Goal: Obtain resource: Obtain resource

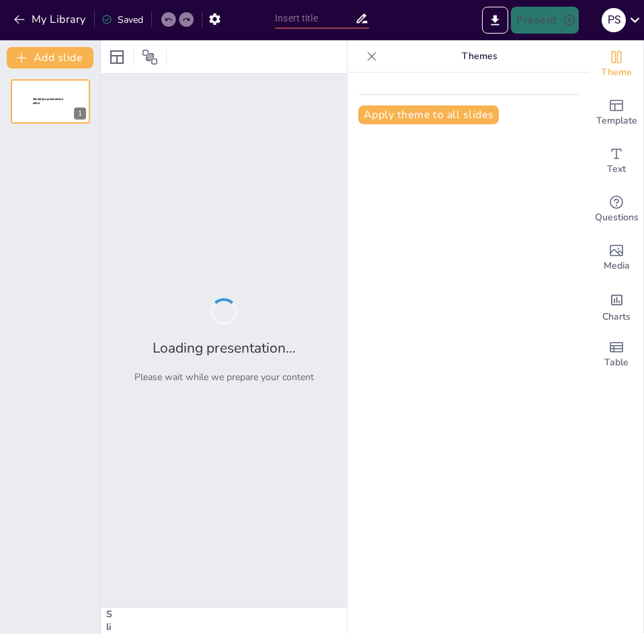
type input "Trayectorias Laborales de Ingenieros en Sistemas: Un Análisis de Experiencias y…"
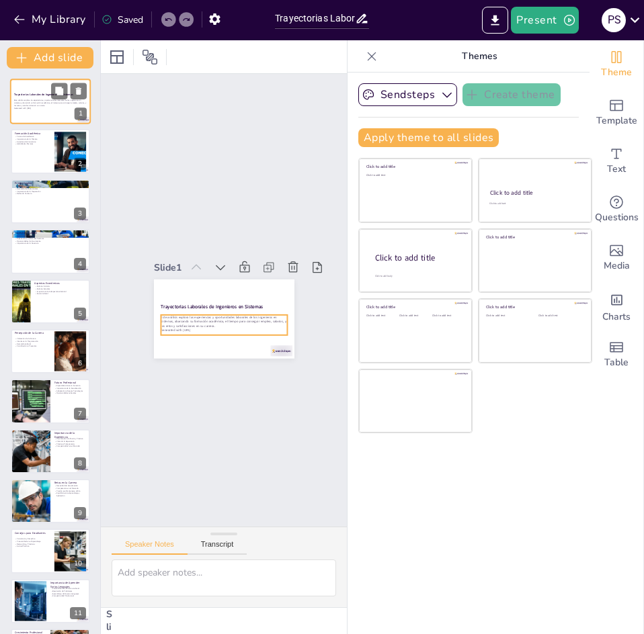
click at [34, 102] on p "Este análisis explora las experiencias y oportunidades laborales de los ingenie…" at bounding box center [50, 102] width 73 height 7
click at [365, 58] on icon at bounding box center [371, 56] width 13 height 13
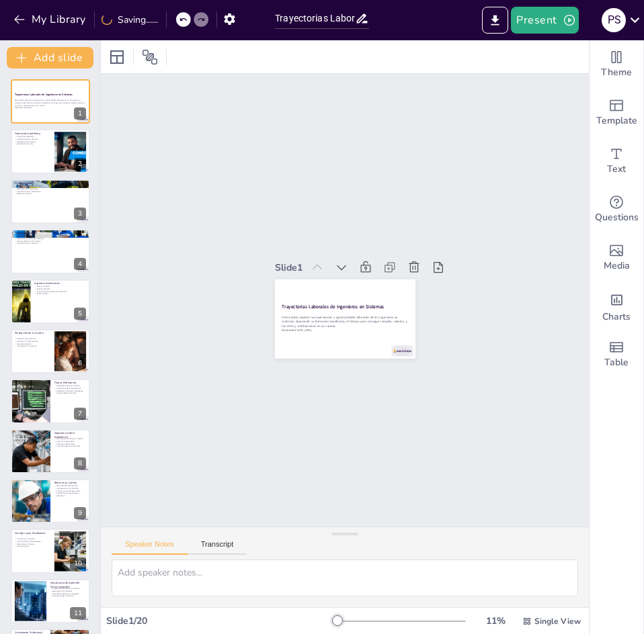
click at [387, 620] on div at bounding box center [401, 621] width 129 height 11
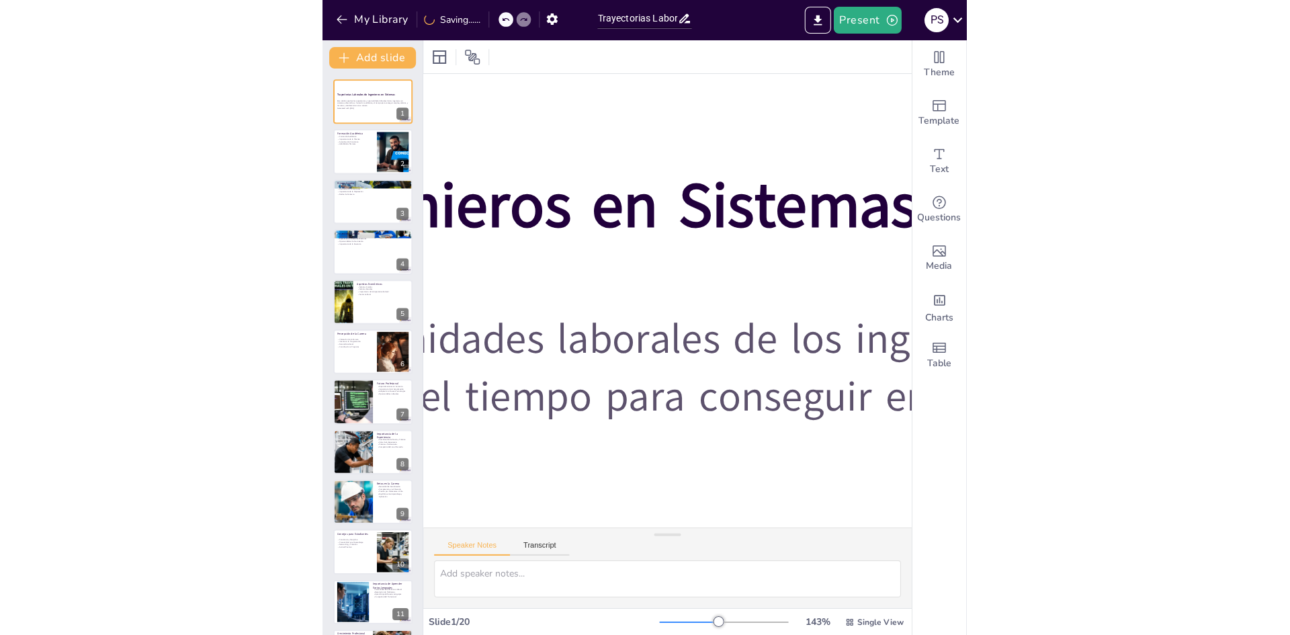
scroll to position [269, 1452]
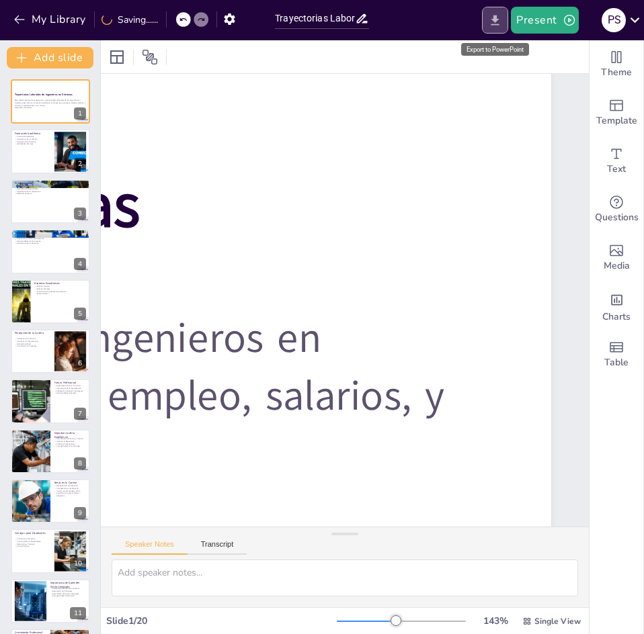
click at [496, 21] on icon "Export to PowerPoint" at bounding box center [495, 20] width 8 height 10
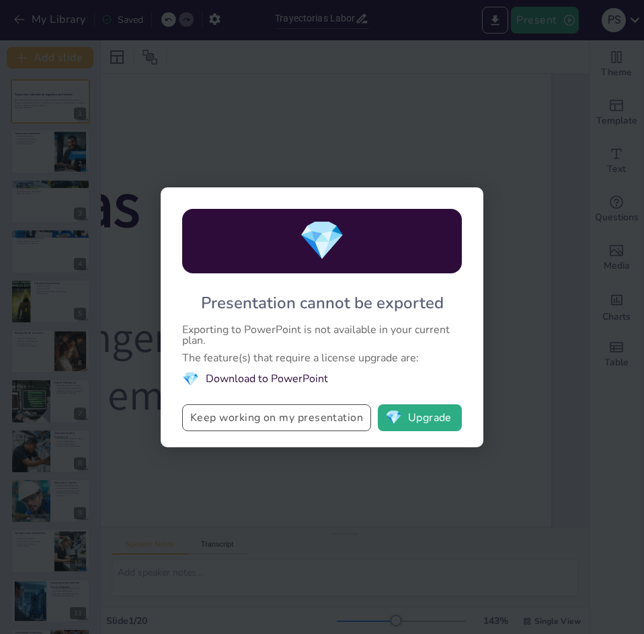
click at [246, 425] on button "Keep working on my presentation" at bounding box center [276, 417] width 189 height 27
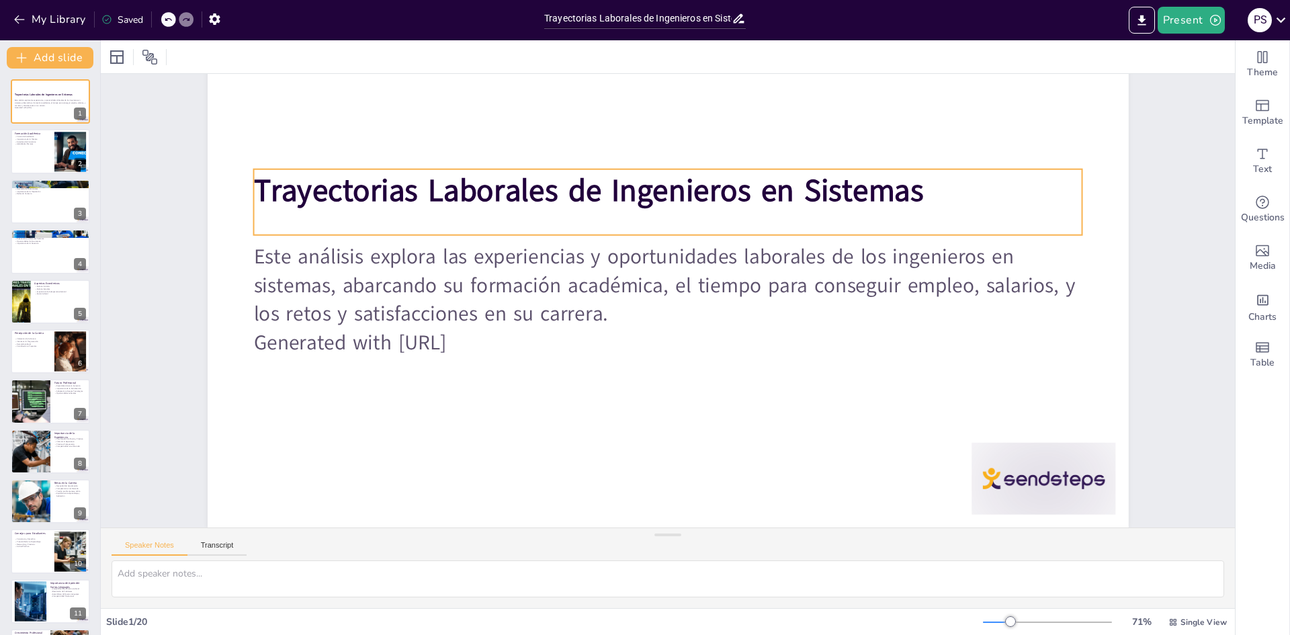
scroll to position [112, 0]
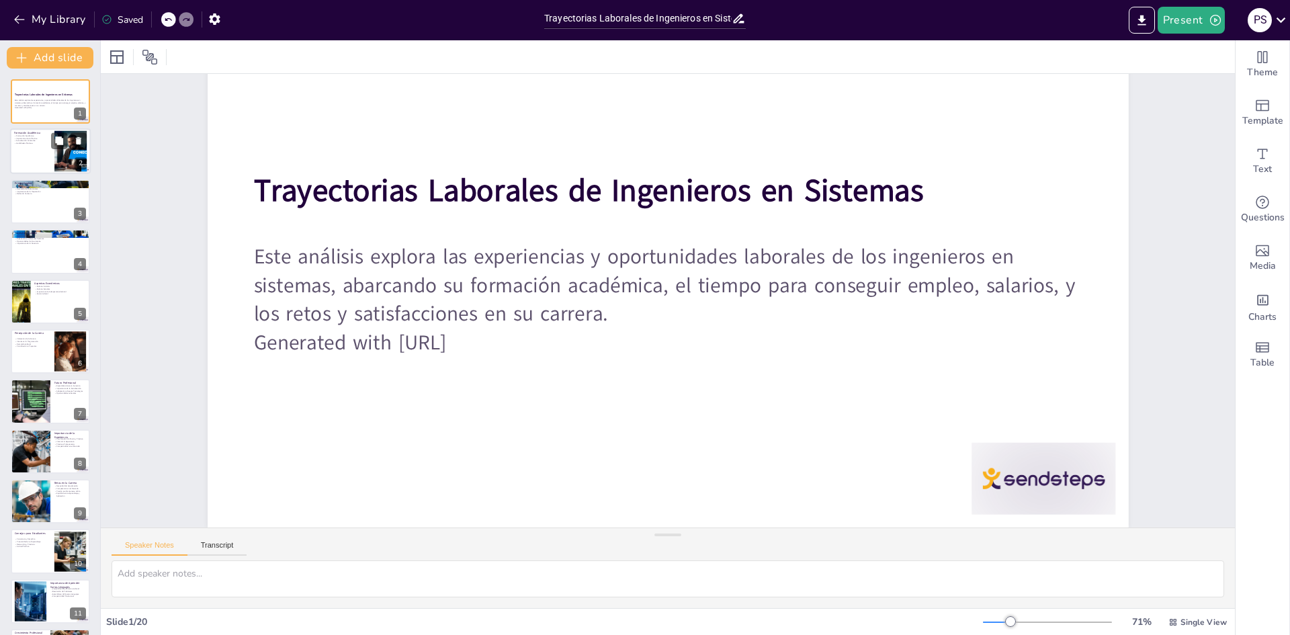
click at [37, 146] on div at bounding box center [50, 152] width 81 height 46
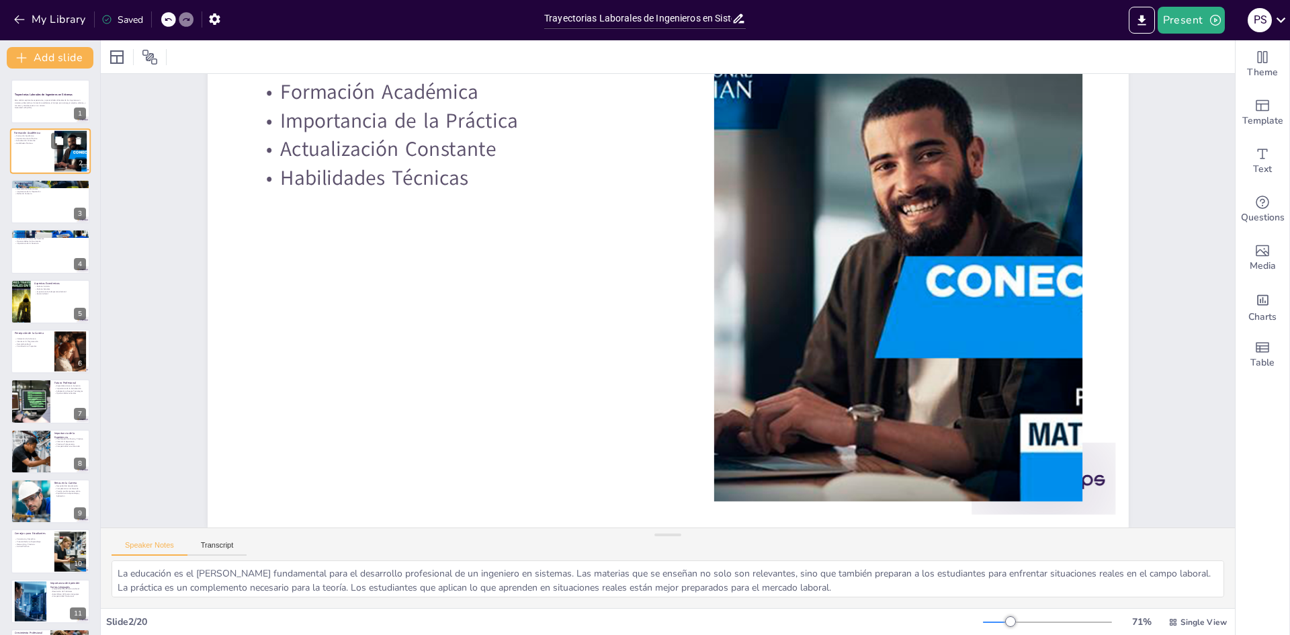
scroll to position [0, 0]
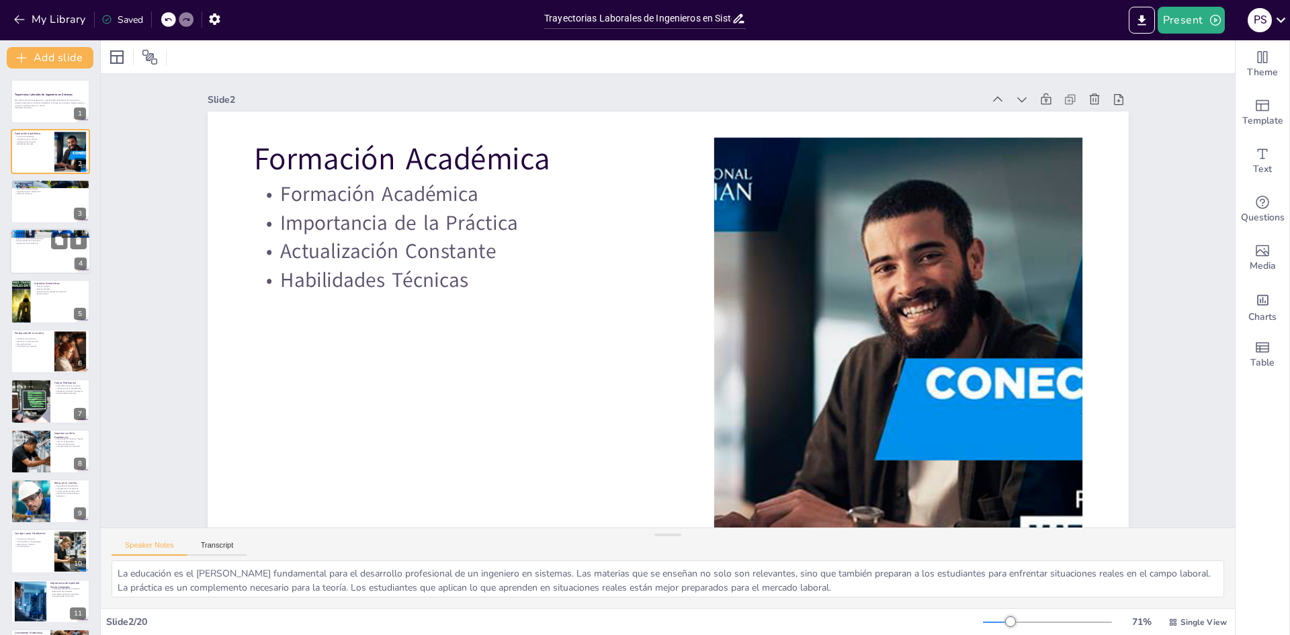
click at [37, 234] on p "Diversidad de Roles" at bounding box center [50, 235] width 73 height 3
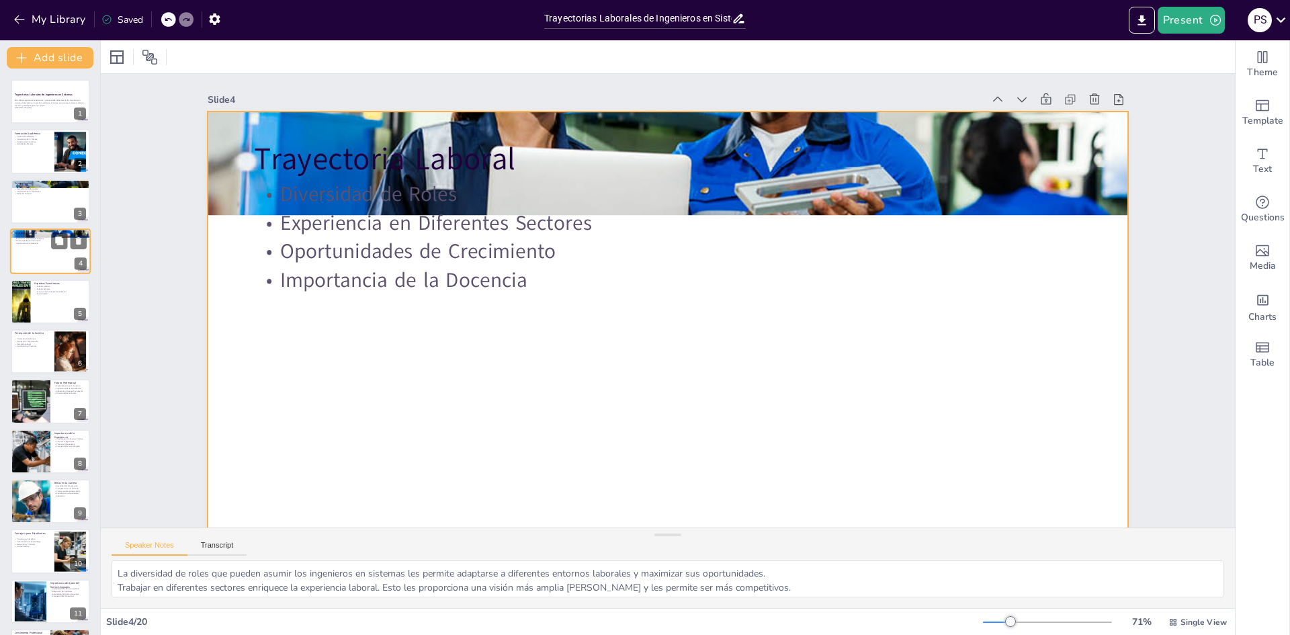
click at [49, 259] on div at bounding box center [50, 251] width 81 height 46
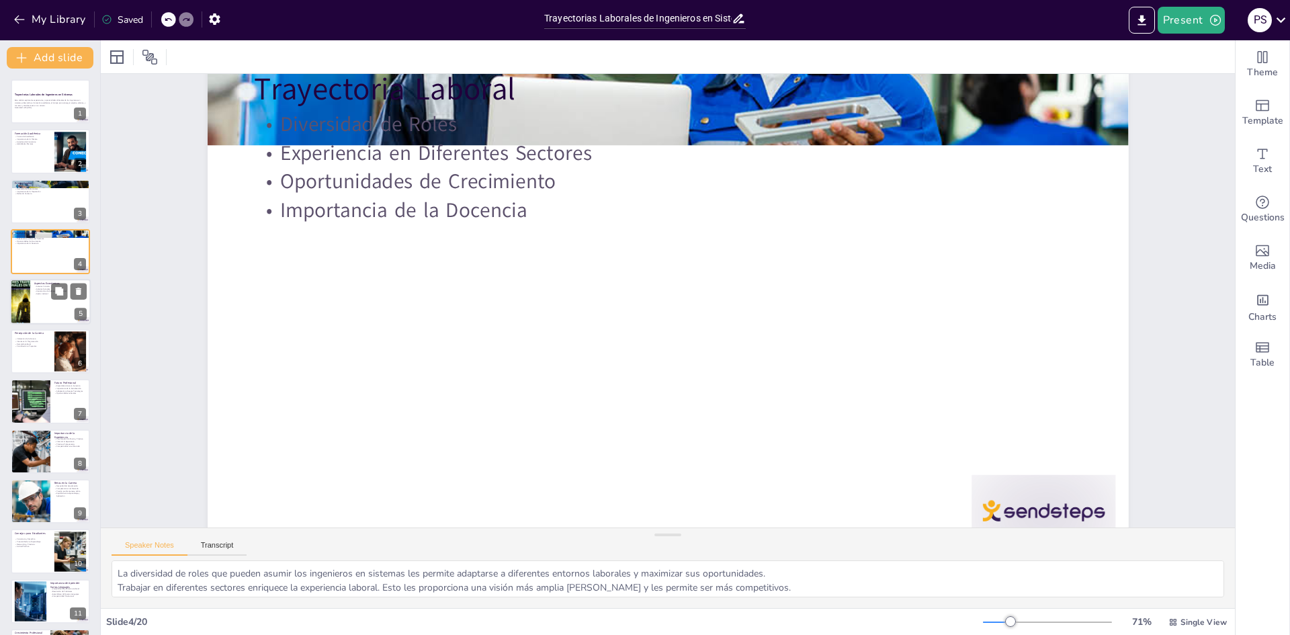
click at [33, 303] on div at bounding box center [50, 302] width 81 height 46
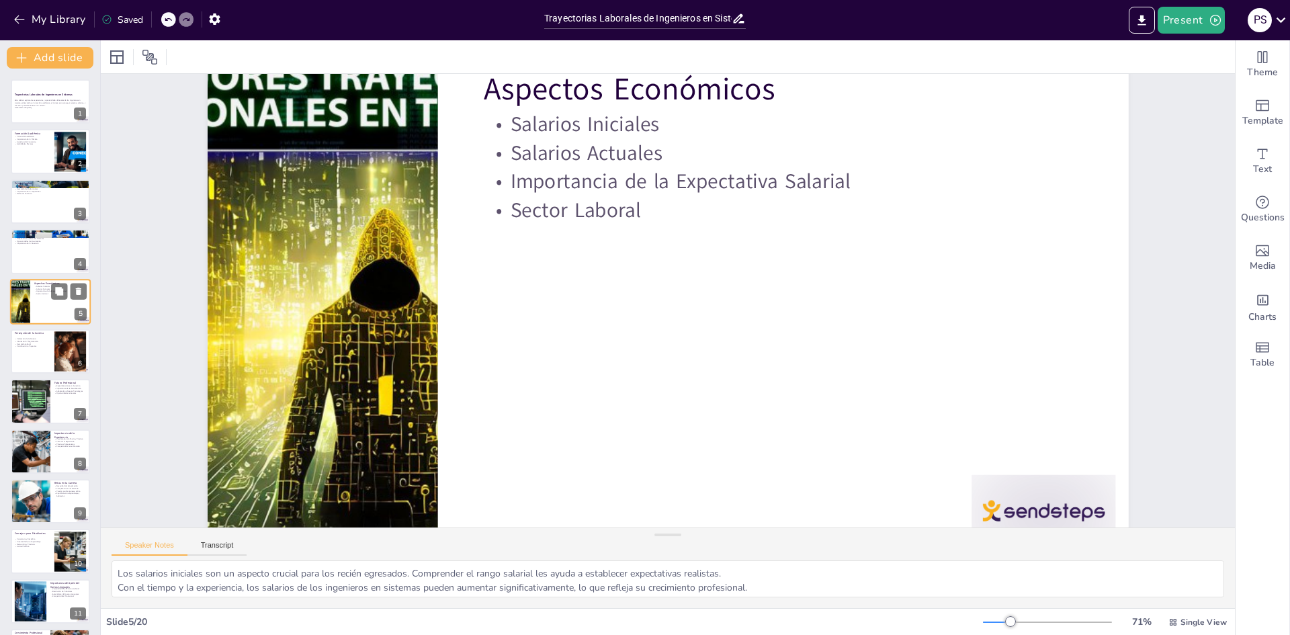
scroll to position [0, 0]
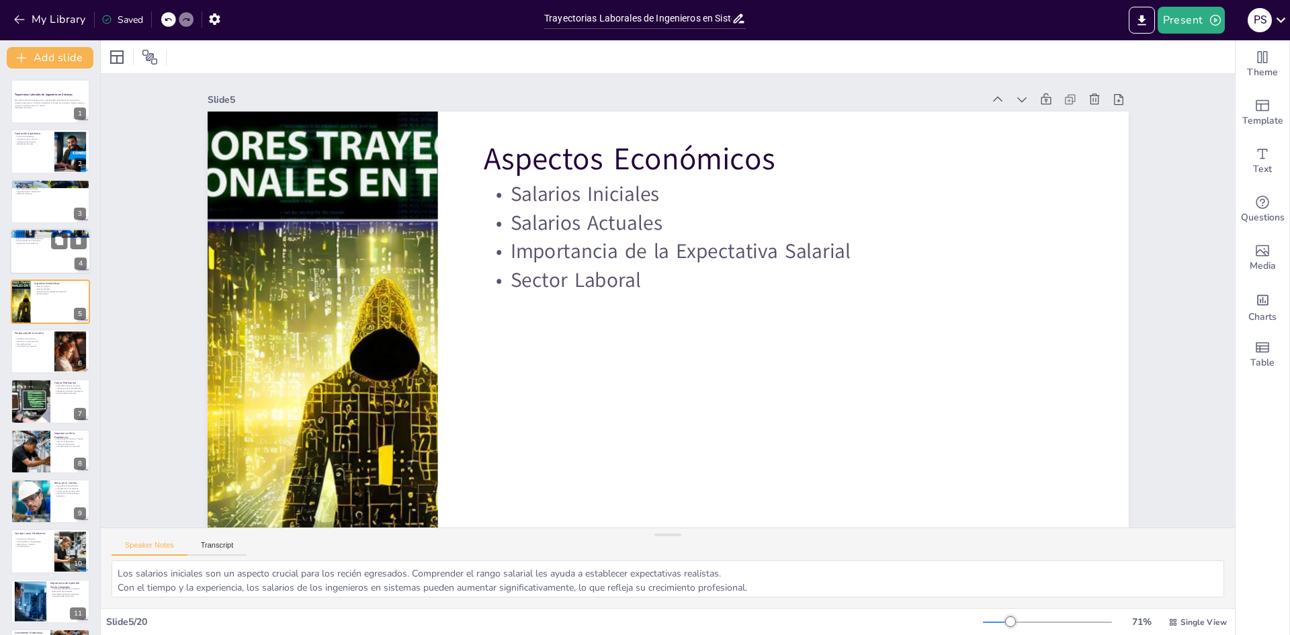
click at [19, 238] on p "Experiencia en Diferentes Sectores" at bounding box center [50, 238] width 73 height 3
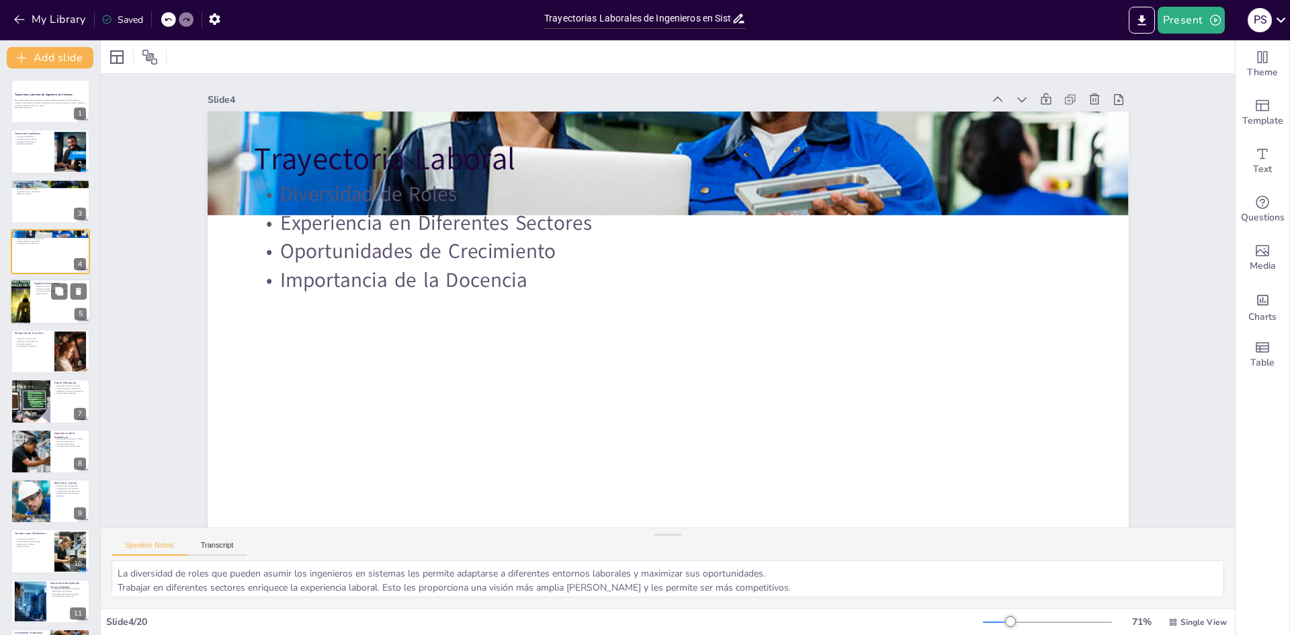
click at [10, 310] on div "Aspectos Económicos Salarios Iniciales Salarios Actuales Importancia de la Expe…" at bounding box center [50, 302] width 81 height 46
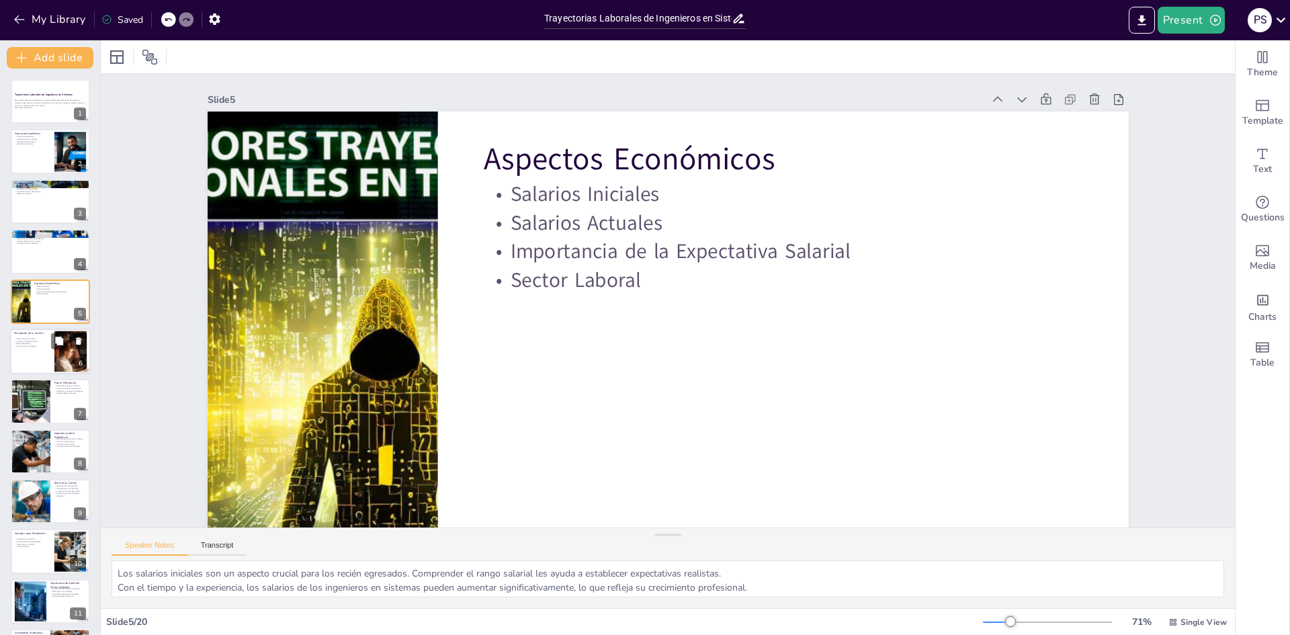
click at [30, 356] on div at bounding box center [50, 351] width 81 height 46
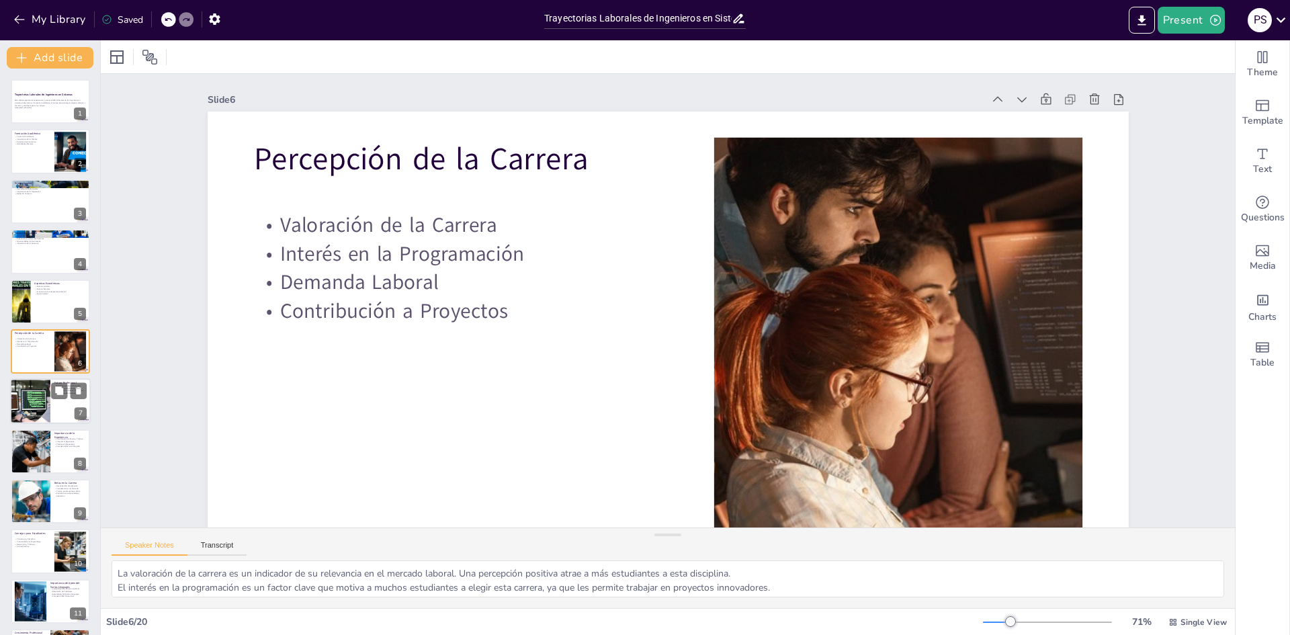
click at [32, 412] on div at bounding box center [30, 402] width 81 height 46
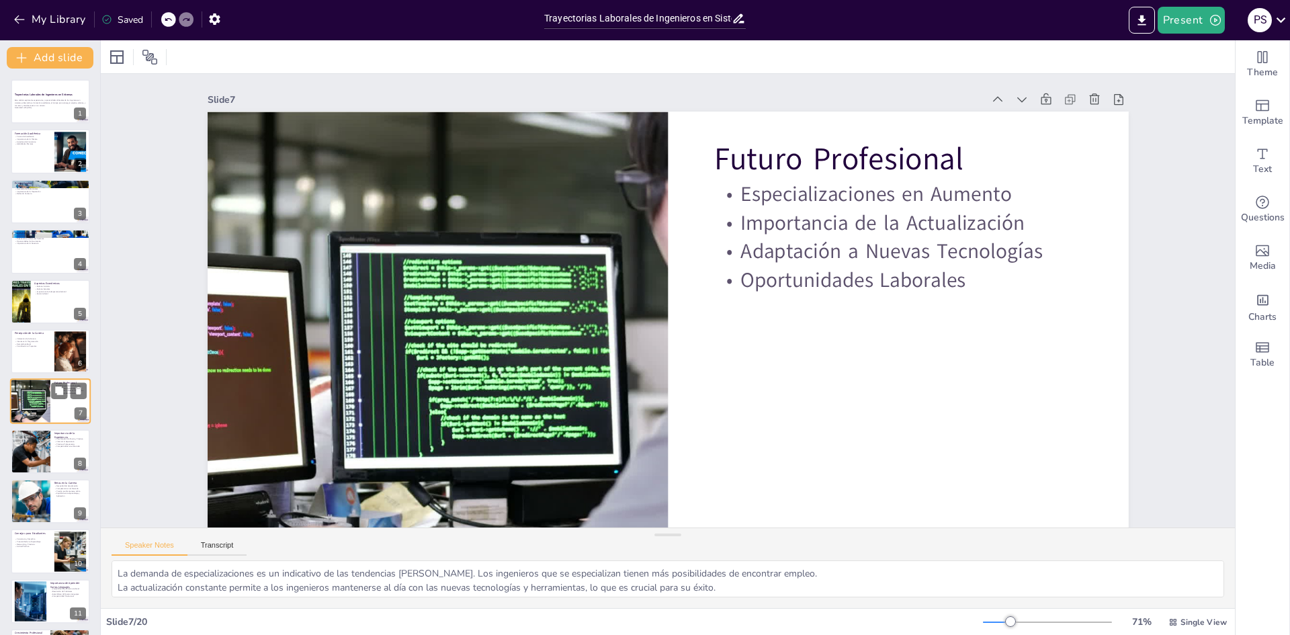
scroll to position [50, 0]
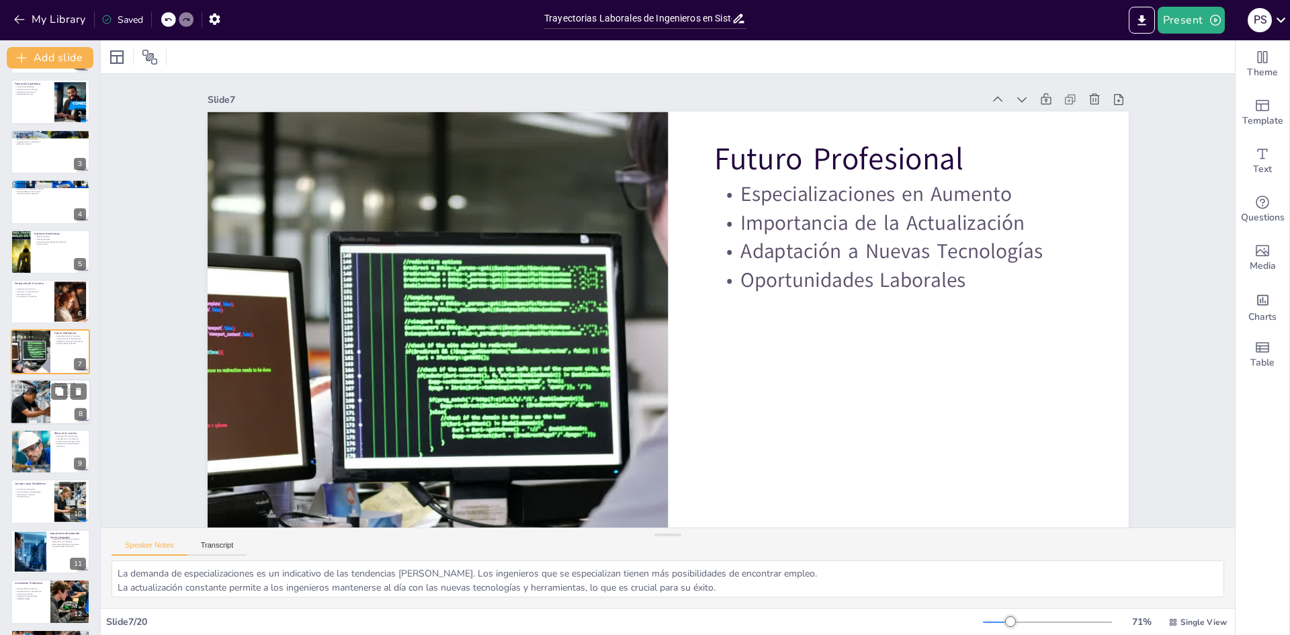
click at [42, 398] on div at bounding box center [30, 402] width 80 height 46
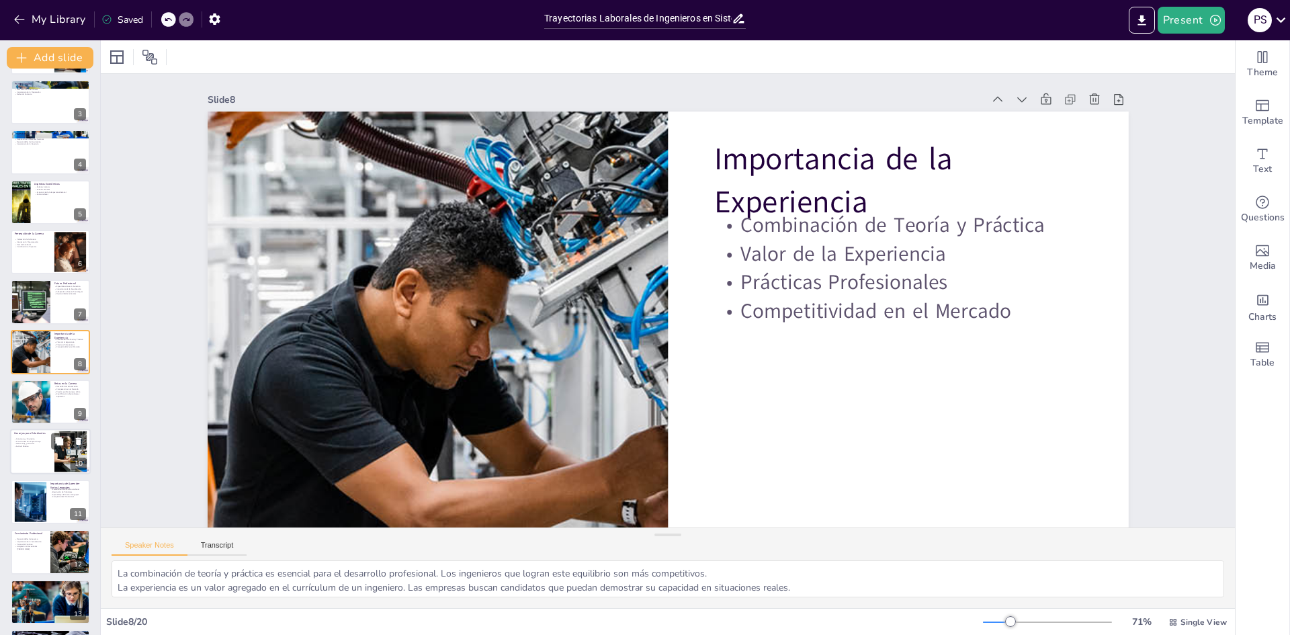
click at [25, 445] on p "Actitud Positiva" at bounding box center [32, 446] width 36 height 3
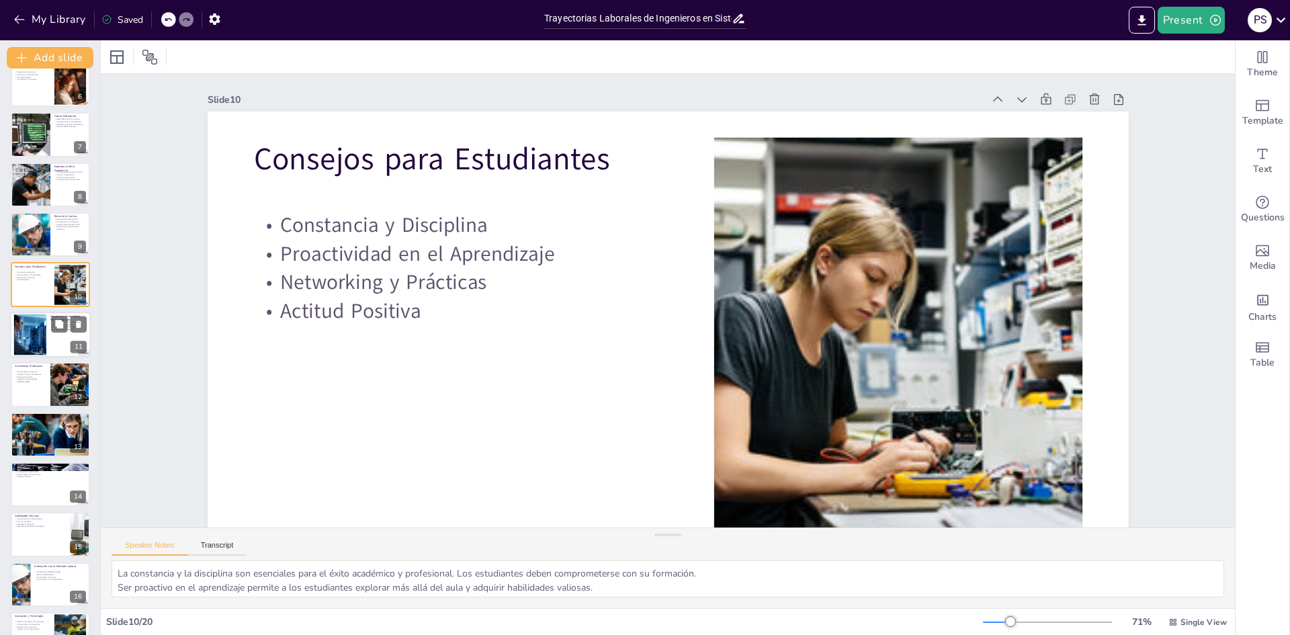
click at [24, 356] on div "Importancia de Aprender Varios Lenguajes Versatilidad en el Entorno Laboral Res…" at bounding box center [50, 335] width 81 height 46
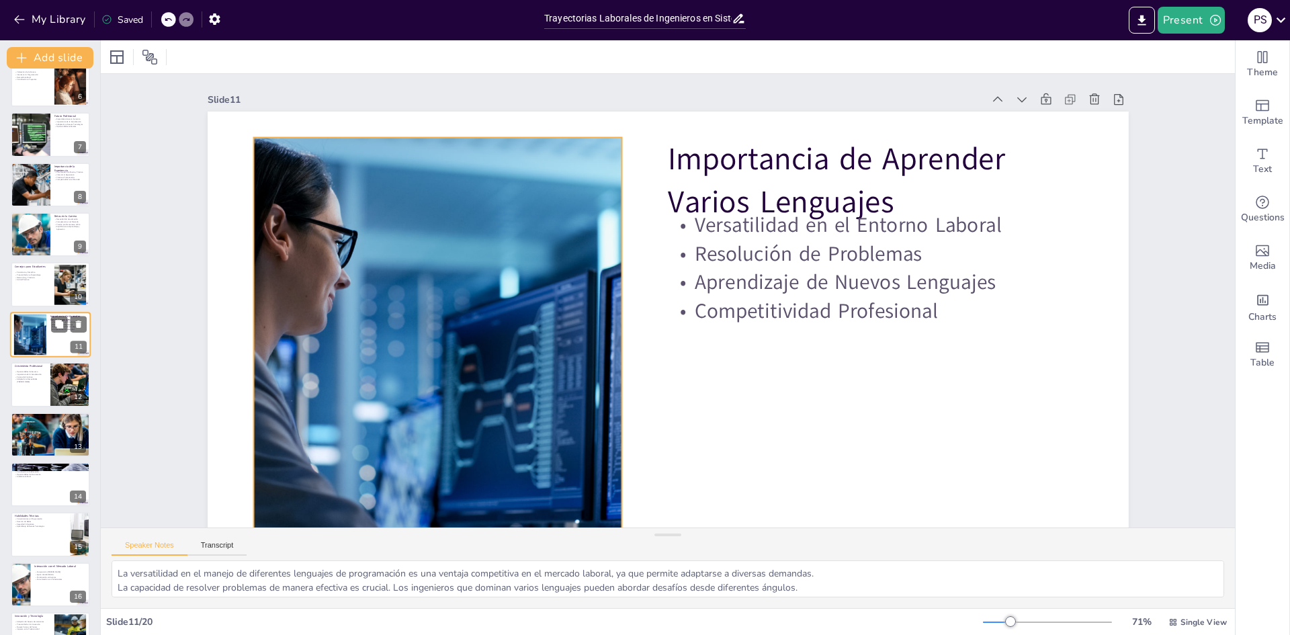
scroll to position [249, 0]
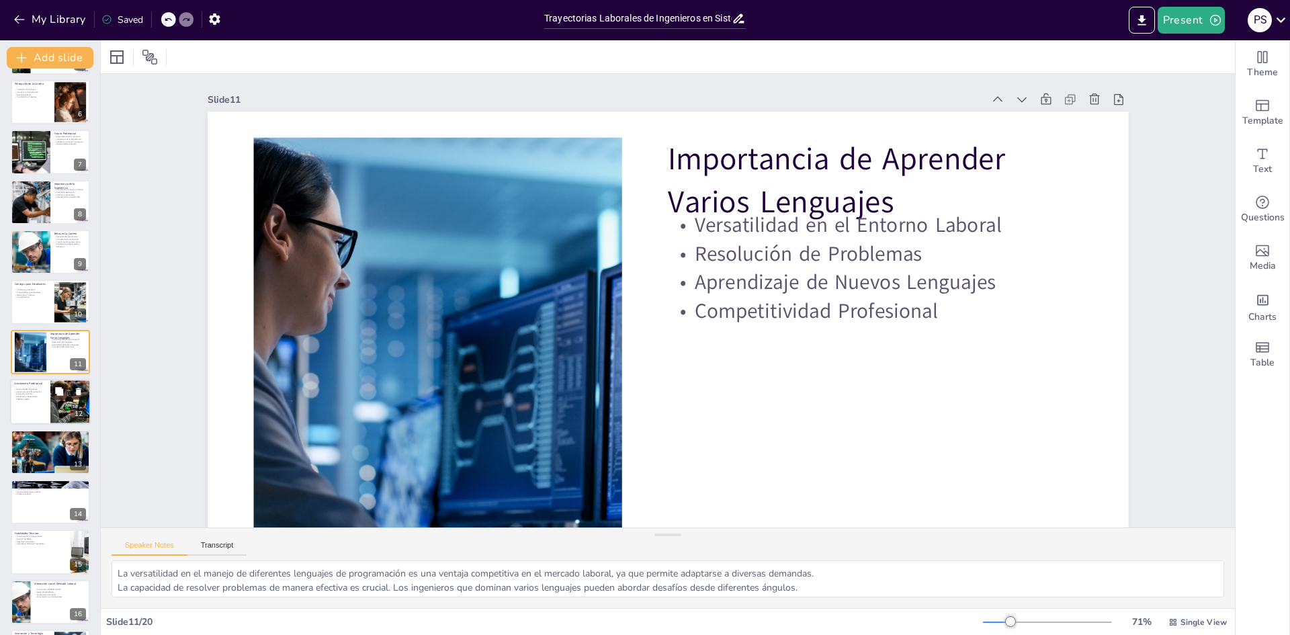
click at [32, 406] on div at bounding box center [50, 402] width 81 height 46
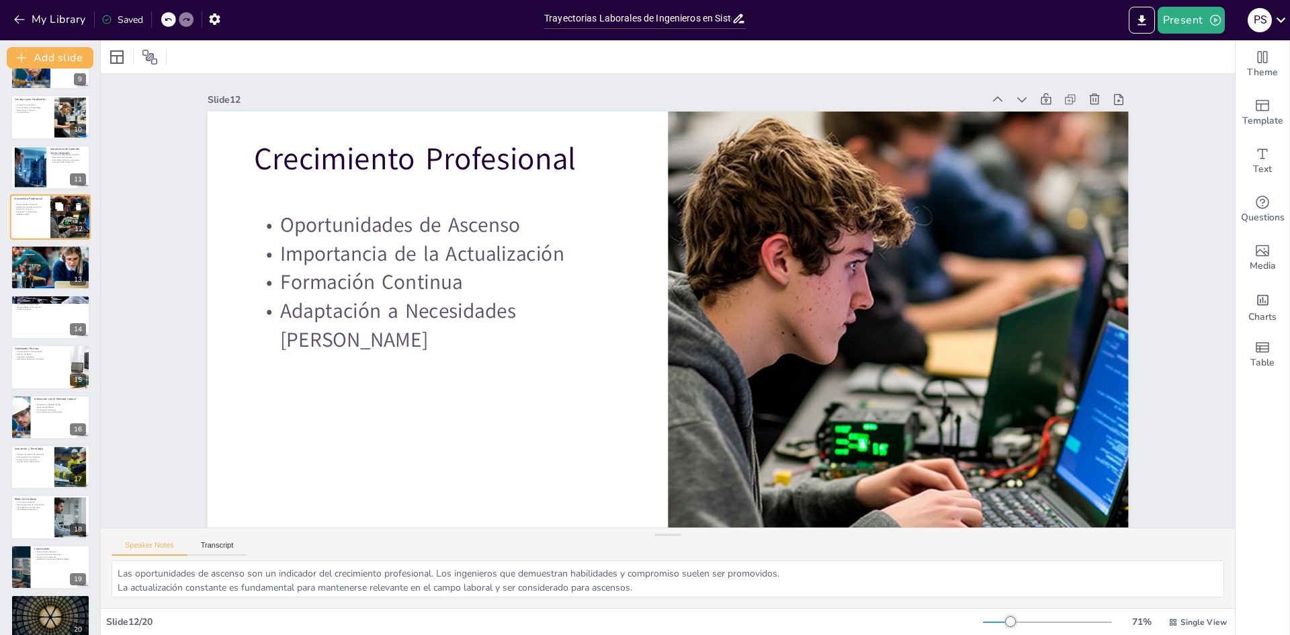
scroll to position [449, 0]
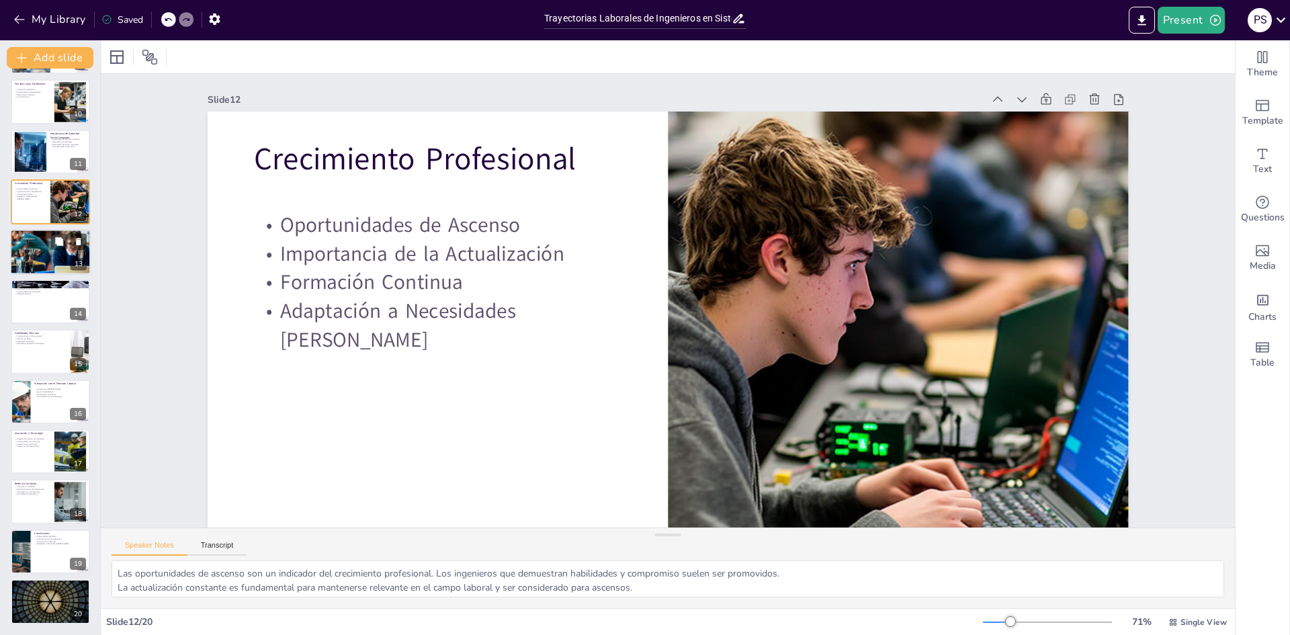
click at [24, 241] on p "Remuneración Atractiva" at bounding box center [50, 241] width 73 height 3
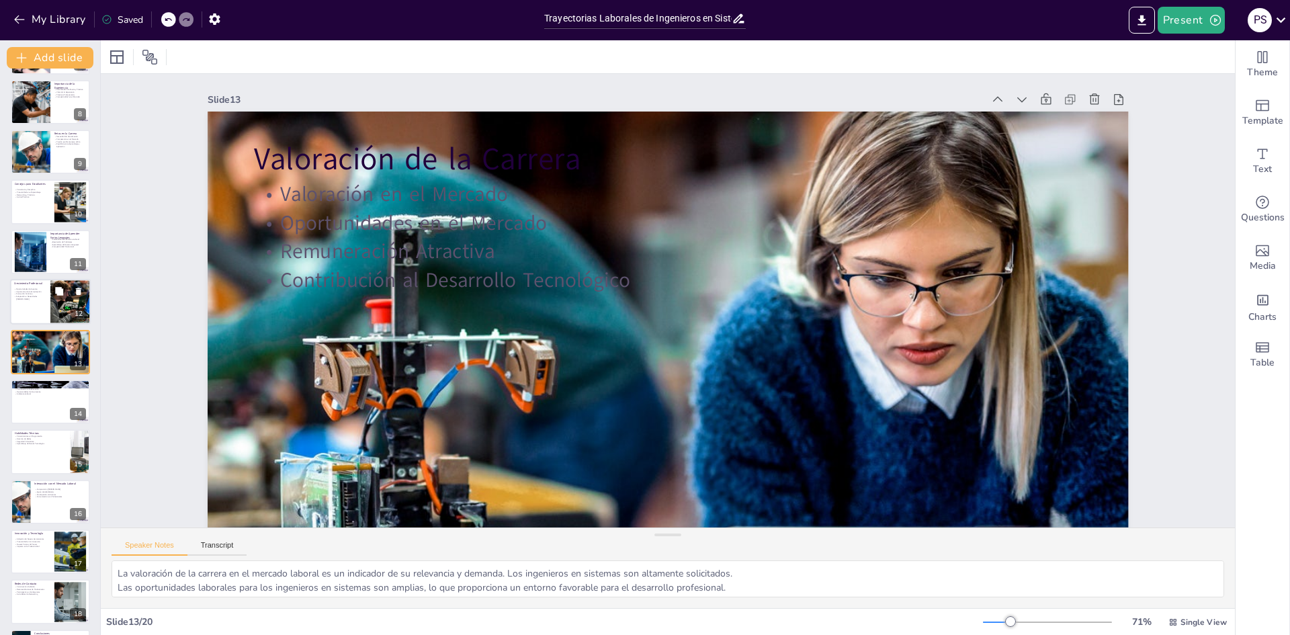
click at [36, 306] on div at bounding box center [50, 302] width 81 height 46
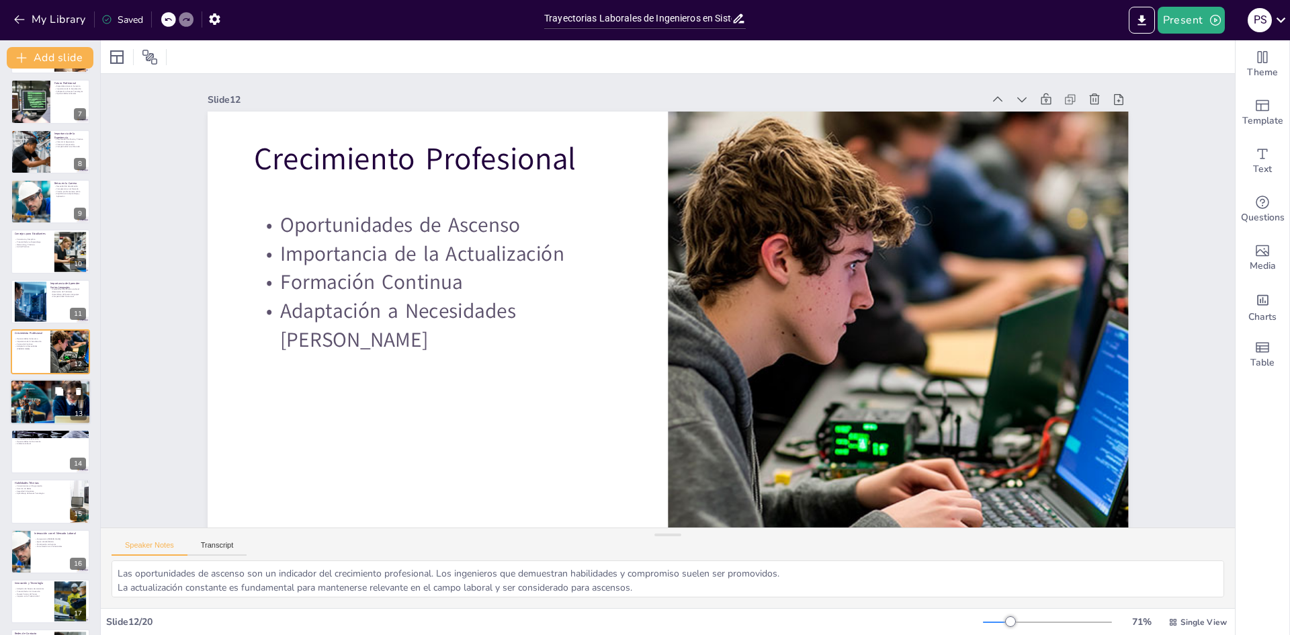
click at [36, 394] on p "Contribución al Desarrollo Tecnológico" at bounding box center [50, 393] width 73 height 3
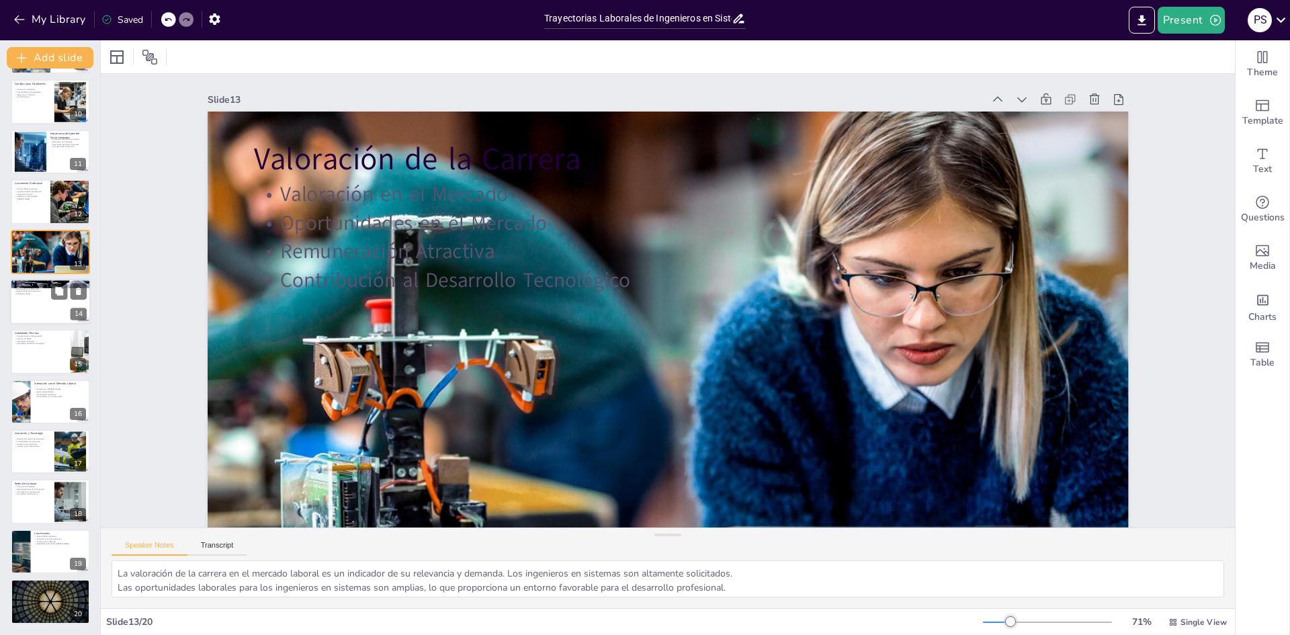
click at [28, 288] on p "Contribución a la Educación" at bounding box center [50, 289] width 73 height 3
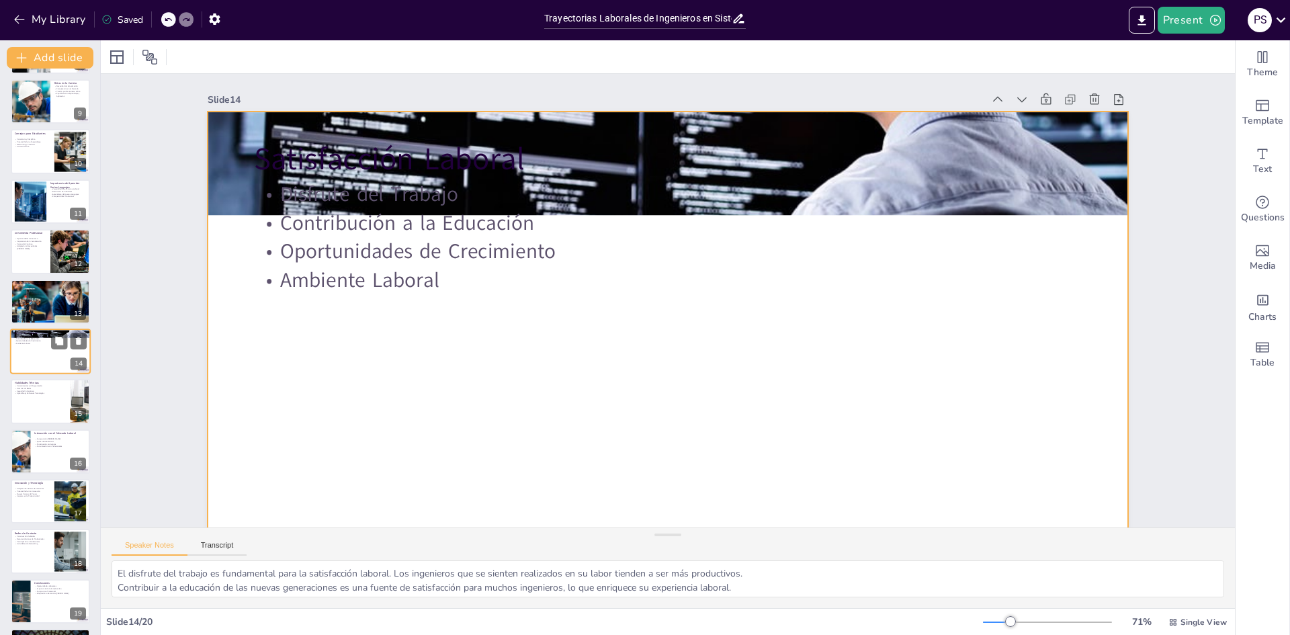
scroll to position [449, 0]
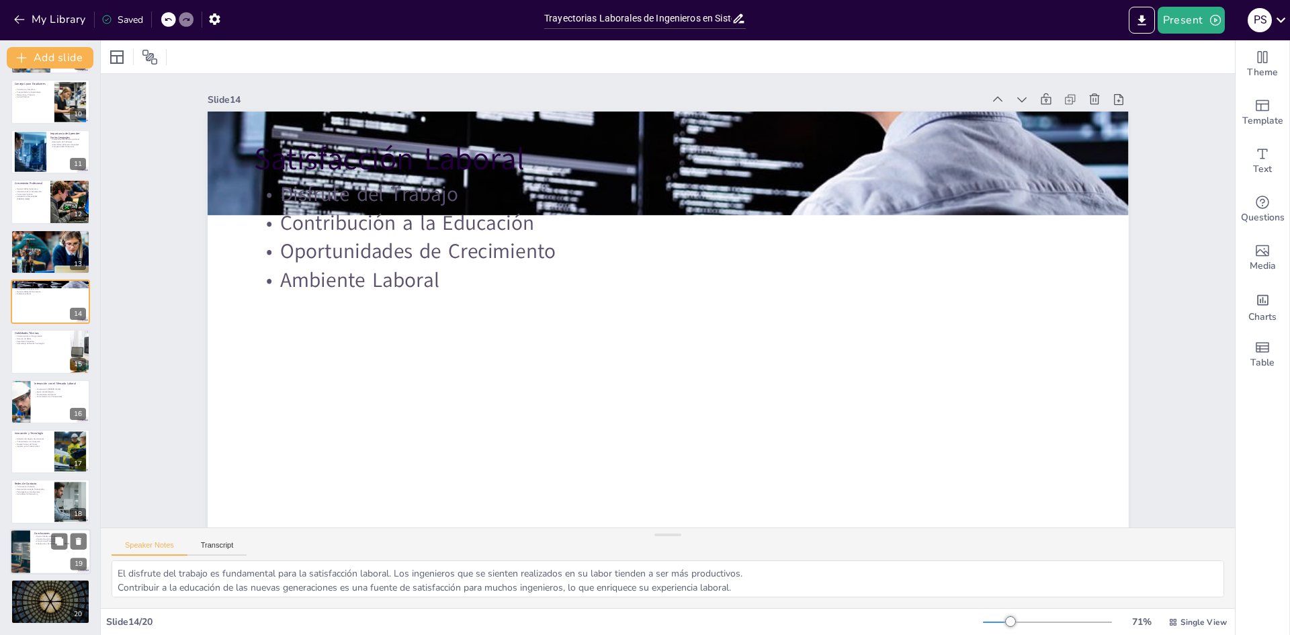
click at [44, 545] on p "Adaptación a Demandas del Mercado" at bounding box center [60, 543] width 52 height 3
type textarea "Las oportunidades laborales en ingeniería en sistemas son amplias, lo que propo…"
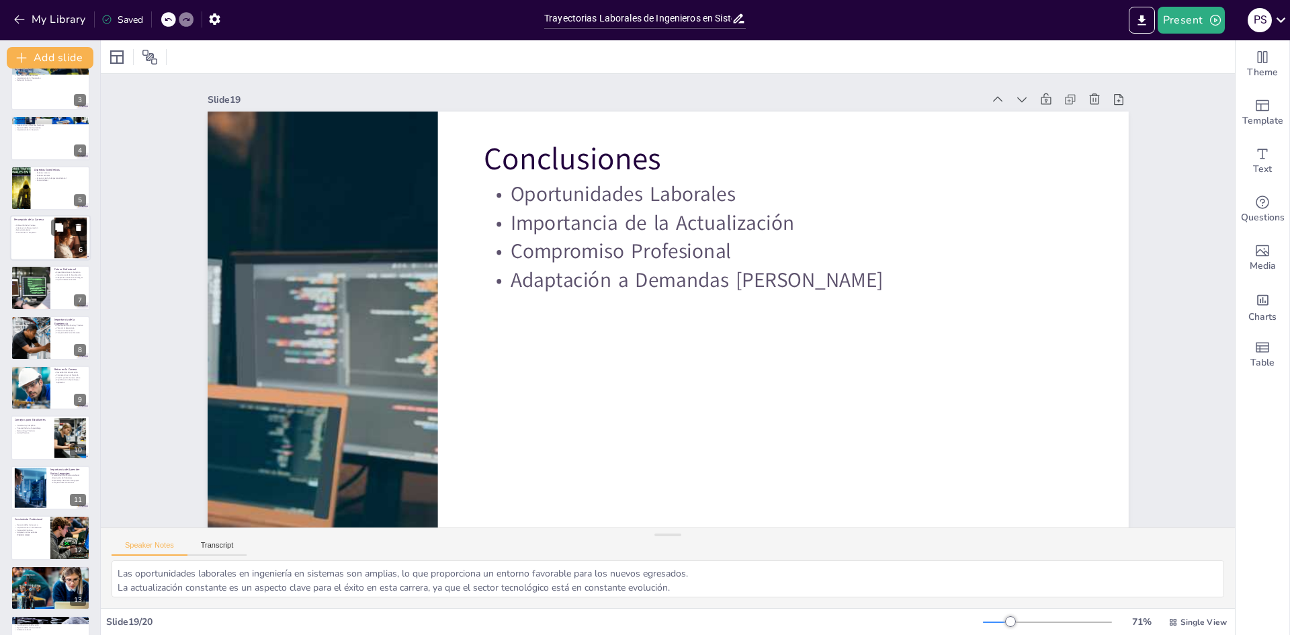
scroll to position [0, 0]
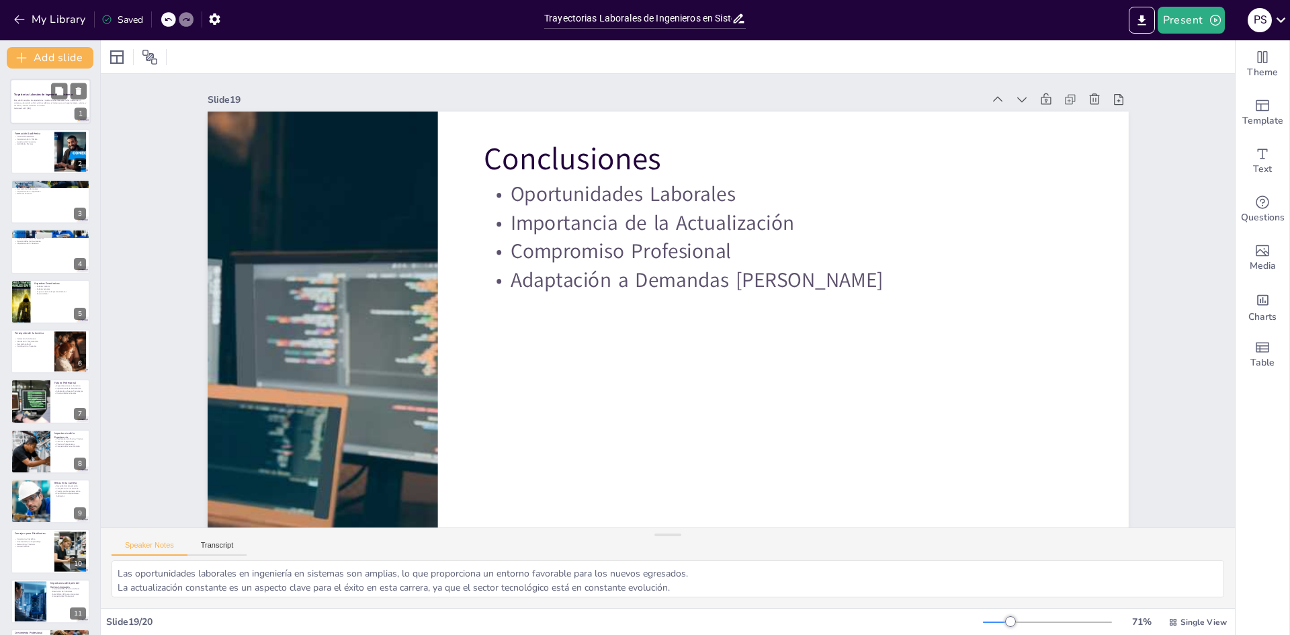
click at [47, 95] on strong "Trayectorias Laborales de Ingenieros en Sistemas" at bounding box center [43, 94] width 59 height 3
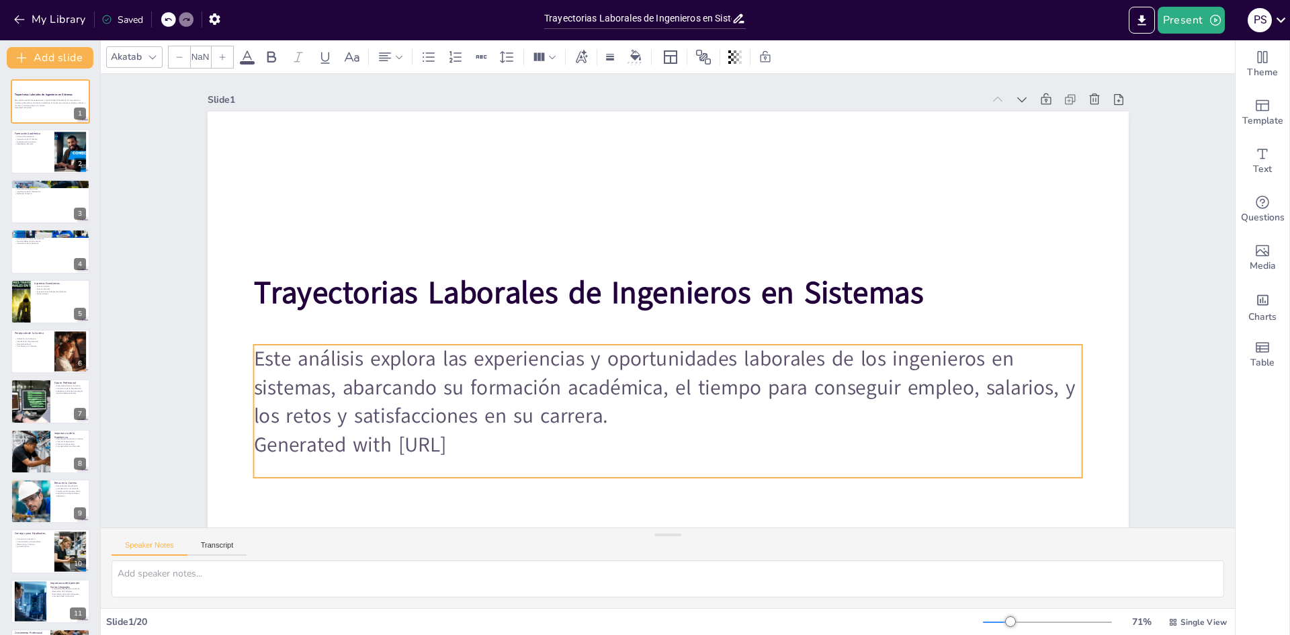
type input "32"
click at [584, 391] on p "Este análisis explora las experiencias y oportunidades laborales de los ingenie…" at bounding box center [649, 385] width 828 height 257
click at [506, 449] on p "Generated with Sendsteps.ai" at bounding box center [652, 443] width 827 height 115
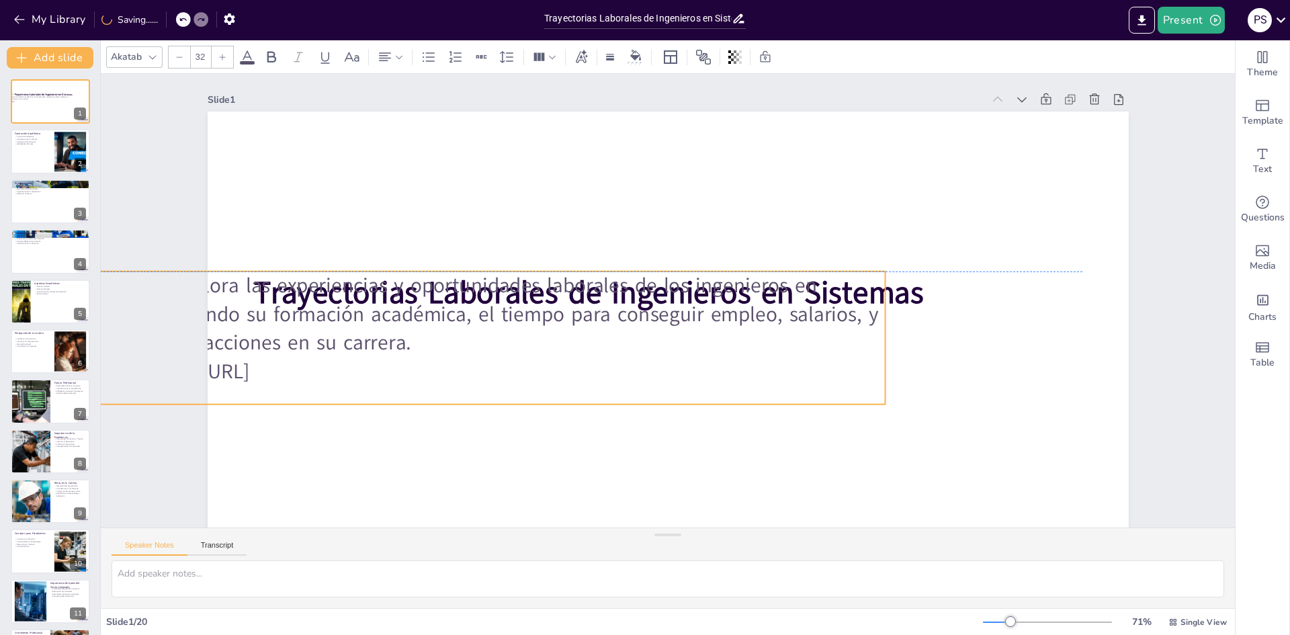
drag, startPoint x: 506, startPoint y: 449, endPoint x: 310, endPoint y: 376, distance: 210.0
click at [310, 376] on p "Generated with Sendsteps.ai" at bounding box center [470, 371] width 829 height 29
